Goal: Task Accomplishment & Management: Complete application form

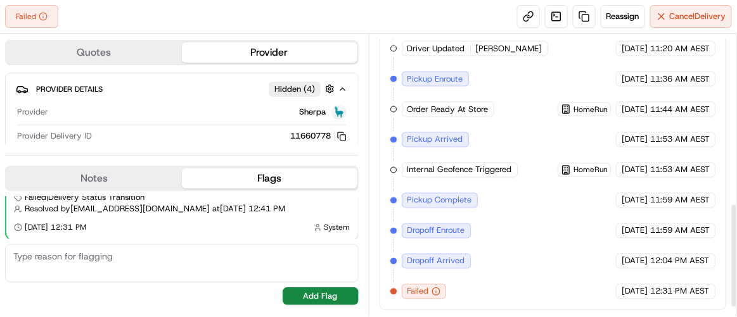
scroll to position [248, 0]
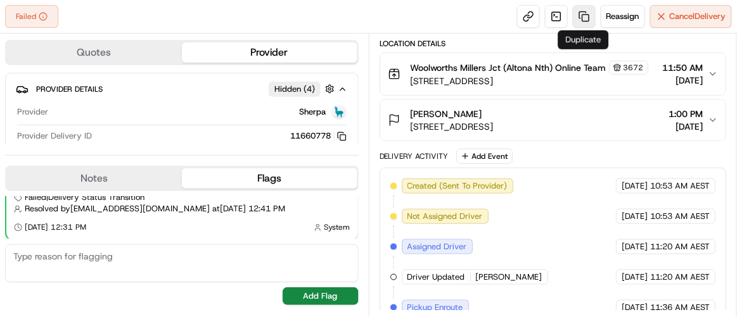
click at [581, 15] on link at bounding box center [584, 16] width 23 height 23
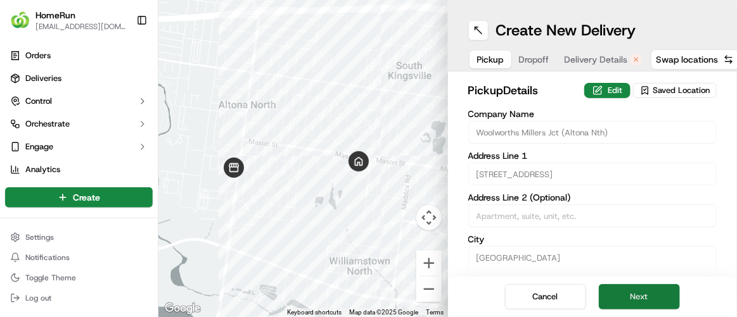
click at [639, 295] on button "Next" at bounding box center [638, 296] width 81 height 25
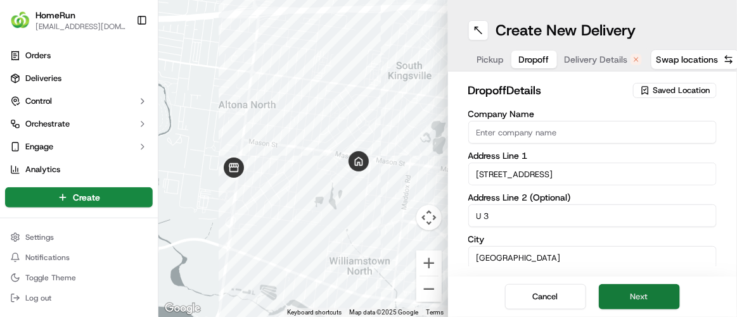
click at [639, 295] on button "Next" at bounding box center [638, 296] width 81 height 25
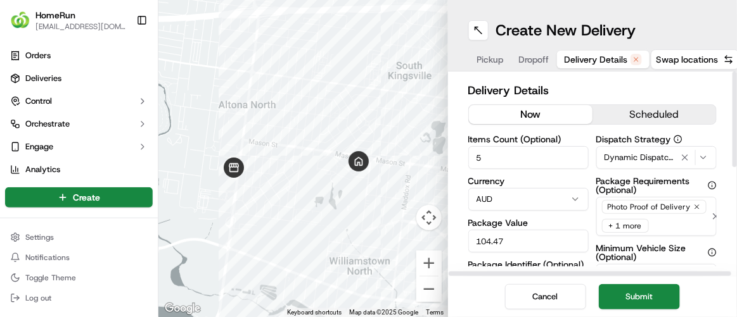
click at [541, 117] on button "now" at bounding box center [530, 114] width 123 height 19
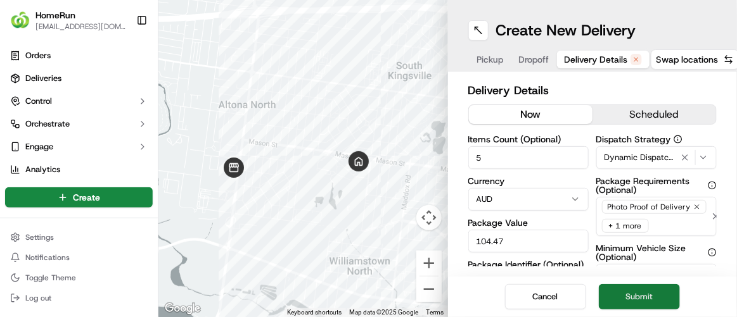
click at [647, 296] on button "Submit" at bounding box center [638, 296] width 81 height 25
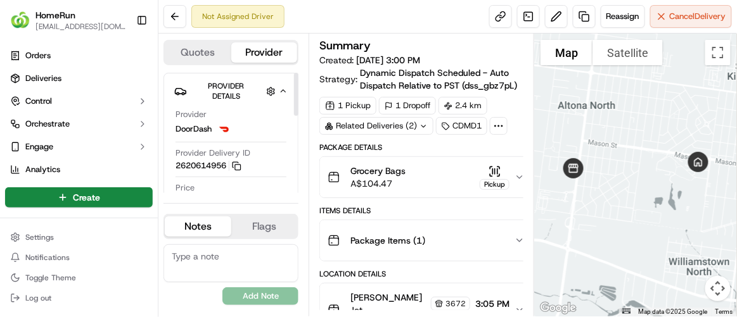
click at [204, 125] on span "DoorDash" at bounding box center [193, 128] width 36 height 11
click at [225, 127] on img at bounding box center [224, 129] width 15 height 15
click at [284, 87] on icon "button" at bounding box center [283, 91] width 9 height 10
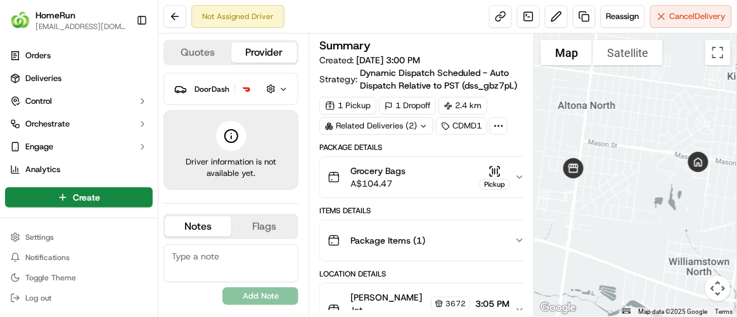
click at [284, 87] on icon "button" at bounding box center [283, 89] width 9 height 10
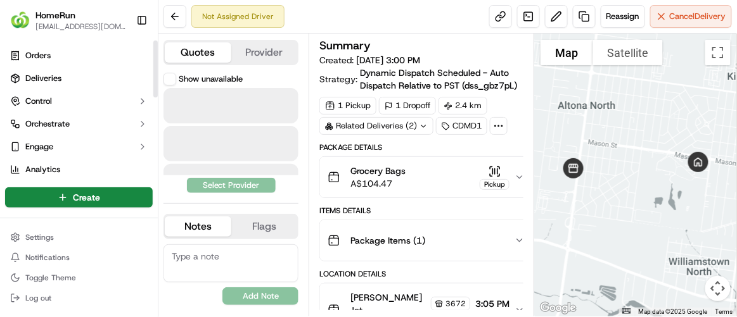
click at [198, 57] on button "Quotes" at bounding box center [198, 52] width 66 height 20
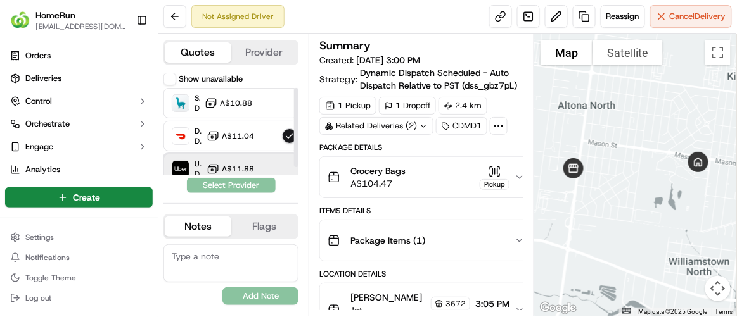
click at [239, 155] on div "Uber Dropoff ETA 36 minutes A$11.88" at bounding box center [230, 169] width 135 height 30
click at [250, 156] on div "Uber Dropoff ETA 36 minutes A$11.88" at bounding box center [230, 169] width 135 height 30
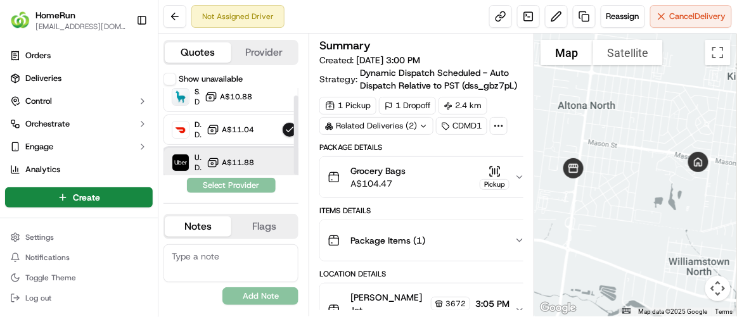
scroll to position [8, 0]
click at [258, 150] on div "Uber Dropoff ETA 36 minutes A$11.88" at bounding box center [230, 161] width 135 height 30
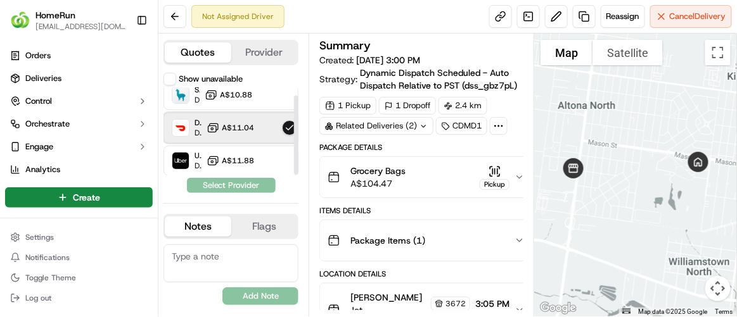
click at [257, 120] on div "DoorDash Dropoff ETA 41 minutes A$11.04" at bounding box center [230, 128] width 135 height 30
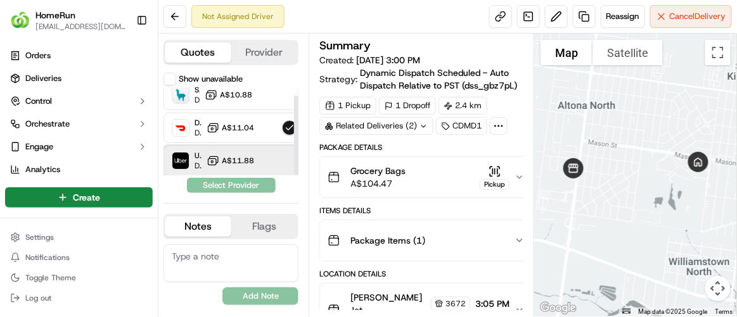
click at [255, 166] on div "Uber Dropoff ETA 36 minutes A$11.88" at bounding box center [230, 161] width 135 height 30
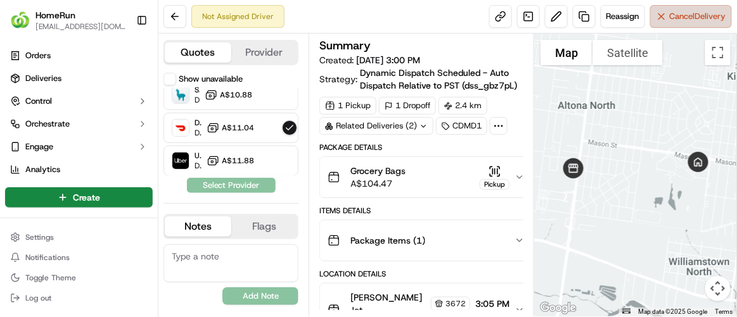
click at [664, 19] on button "Cancel Delivery" at bounding box center [691, 16] width 82 height 23
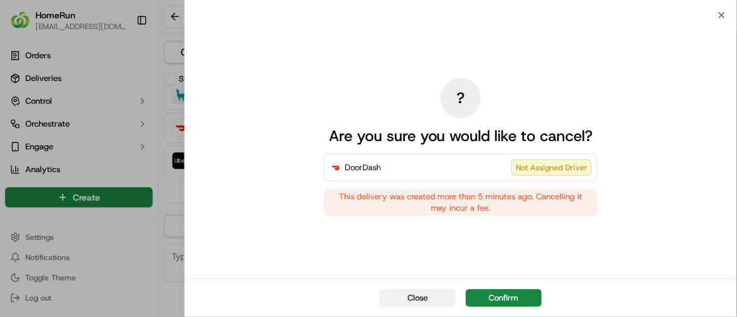
click at [417, 295] on button "Close" at bounding box center [417, 298] width 76 height 18
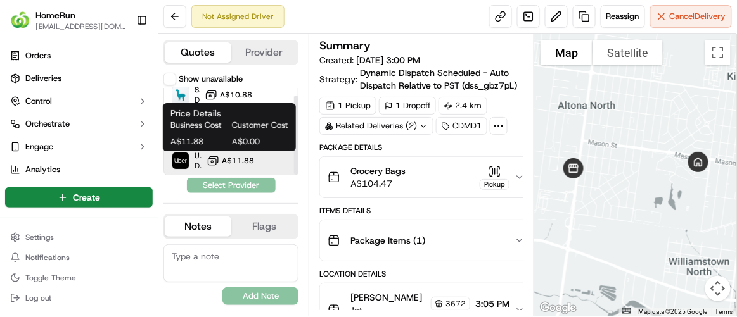
click at [248, 162] on span "A$11.88" at bounding box center [238, 161] width 32 height 10
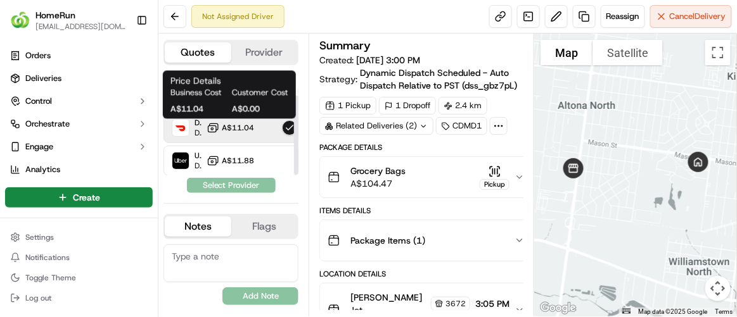
click at [247, 127] on span "A$11.04" at bounding box center [238, 128] width 32 height 10
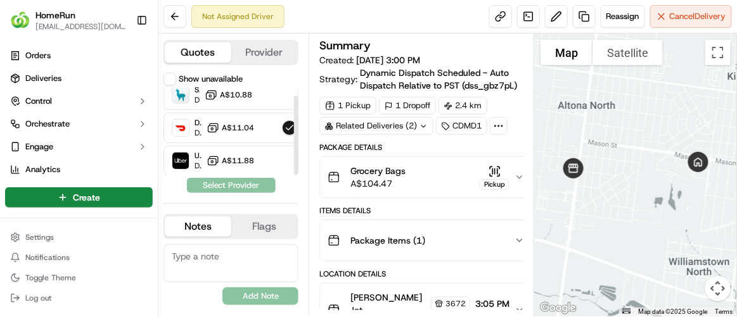
click at [250, 190] on div "Show unavailable Sherpa Dropoff ETA 1 hour A$10.88 DoorDash Dropoff ETA 41 minu…" at bounding box center [230, 133] width 135 height 120
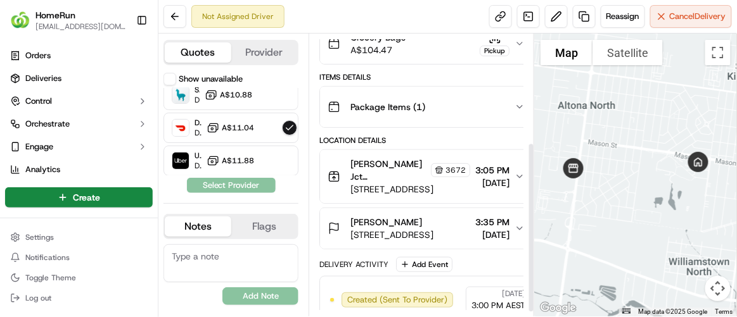
scroll to position [184, 0]
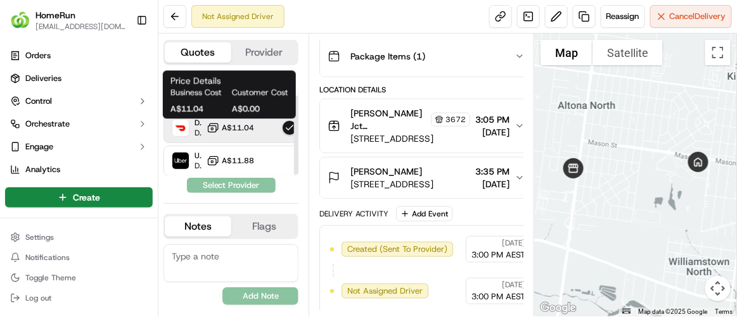
click at [245, 118] on div "Price Details Business Cost Customer Cost A$11.04 A$0.00 Price Details Business…" at bounding box center [229, 95] width 133 height 48
click at [248, 129] on span "A$11.04" at bounding box center [238, 128] width 32 height 10
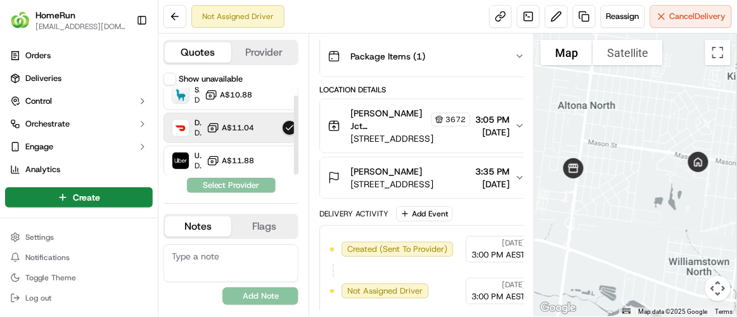
click at [248, 129] on span "A$11.04" at bounding box center [238, 128] width 32 height 10
click at [239, 186] on div "Show unavailable Sherpa Dropoff ETA 1 hour A$10.88 DoorDash Dropoff ETA 41 minu…" at bounding box center [230, 133] width 135 height 120
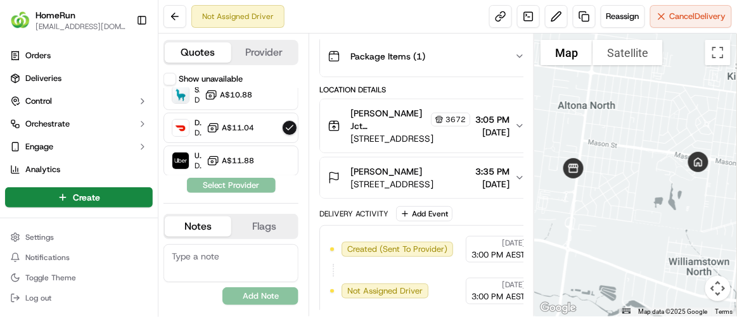
click at [256, 53] on button "Provider" at bounding box center [264, 52] width 66 height 20
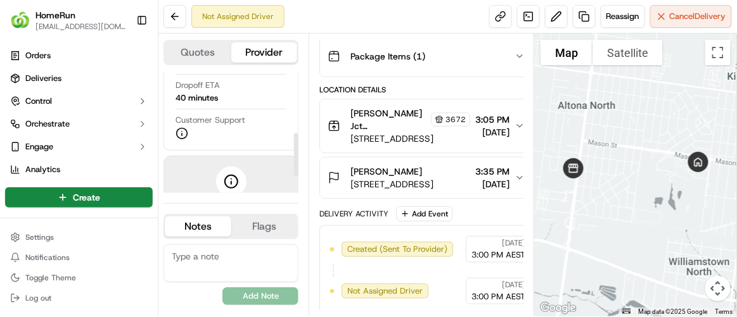
scroll to position [115, 0]
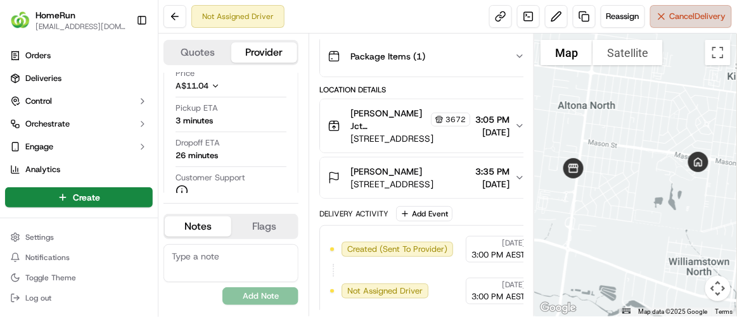
click at [677, 18] on span "Cancel Delivery" at bounding box center [697, 16] width 56 height 11
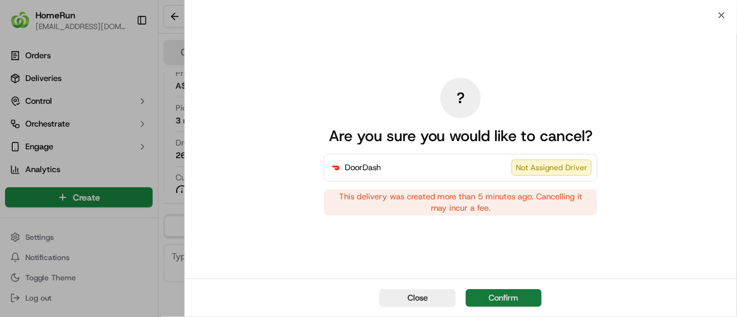
click at [517, 301] on button "Confirm" at bounding box center [503, 298] width 76 height 18
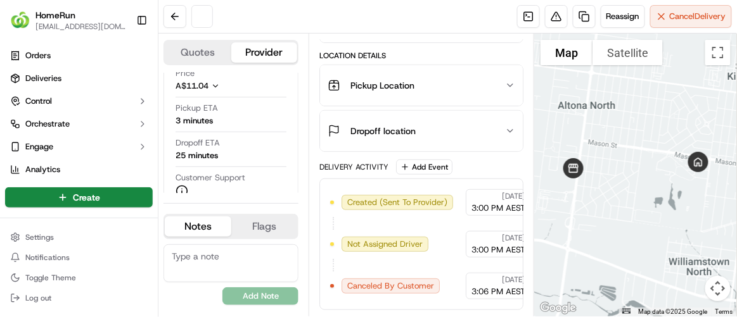
scroll to position [184, 0]
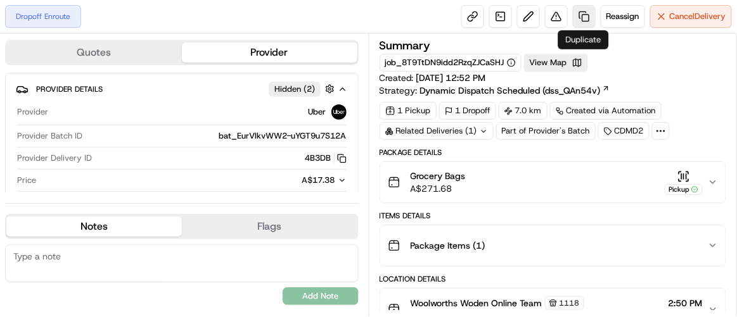
click at [580, 16] on link at bounding box center [584, 16] width 23 height 23
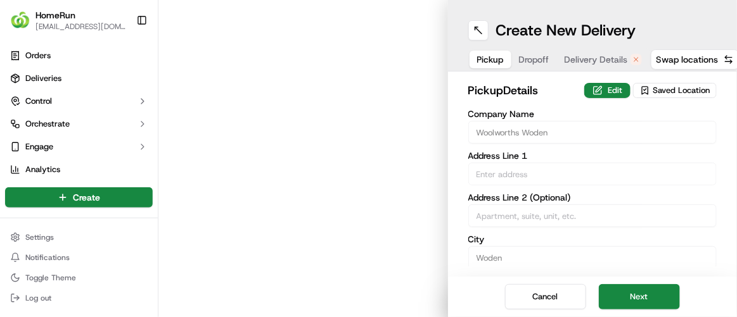
type input "Cnr Hindmarsh And Melrose Drives"
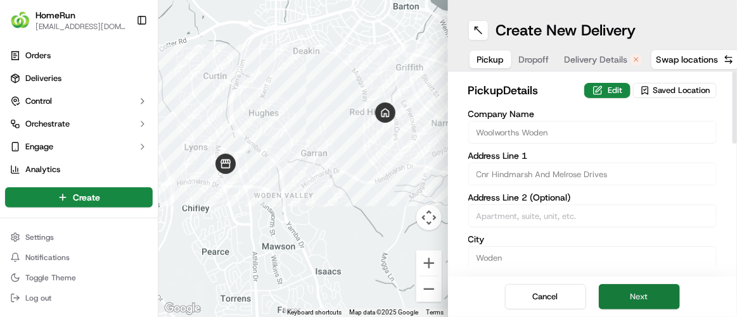
click at [638, 294] on button "Next" at bounding box center [638, 296] width 81 height 25
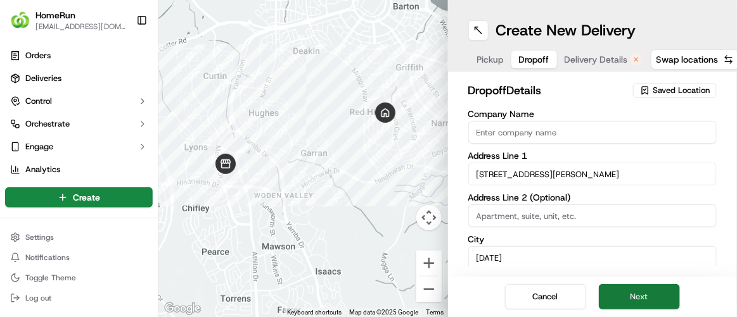
click at [638, 294] on button "Next" at bounding box center [638, 296] width 81 height 25
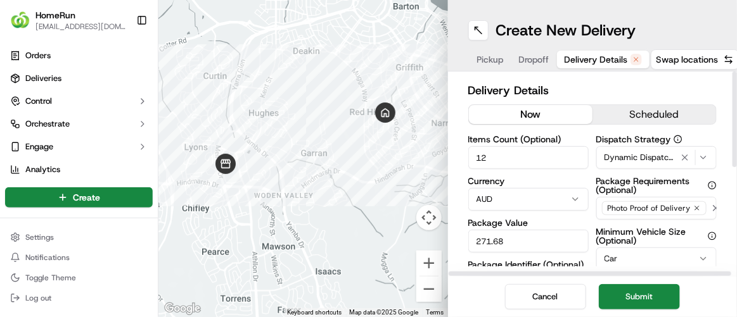
click at [547, 104] on div "now scheduled" at bounding box center [592, 114] width 249 height 20
click at [635, 298] on button "Submit" at bounding box center [638, 296] width 81 height 25
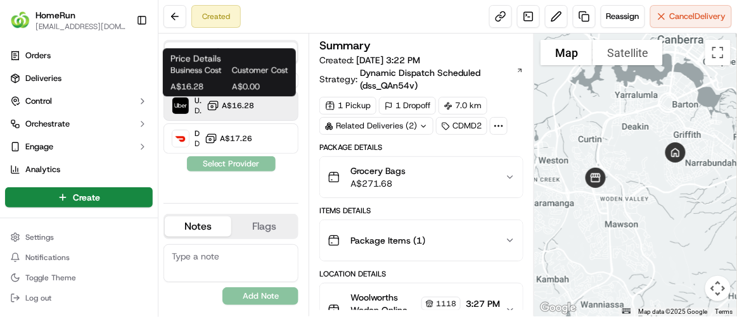
click at [244, 105] on span "A$16.28" at bounding box center [238, 106] width 32 height 10
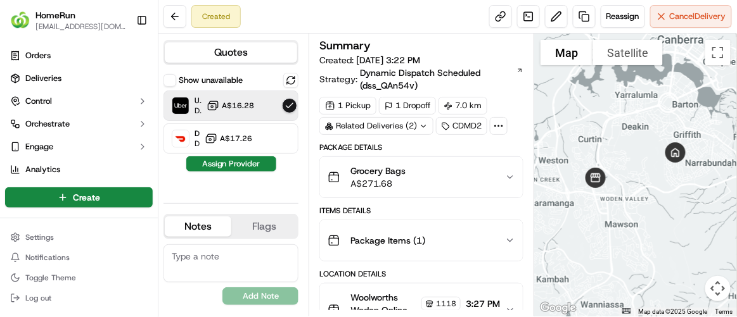
click at [243, 164] on button "Assign Provider" at bounding box center [231, 163] width 90 height 15
